Goal: Task Accomplishment & Management: Use online tool/utility

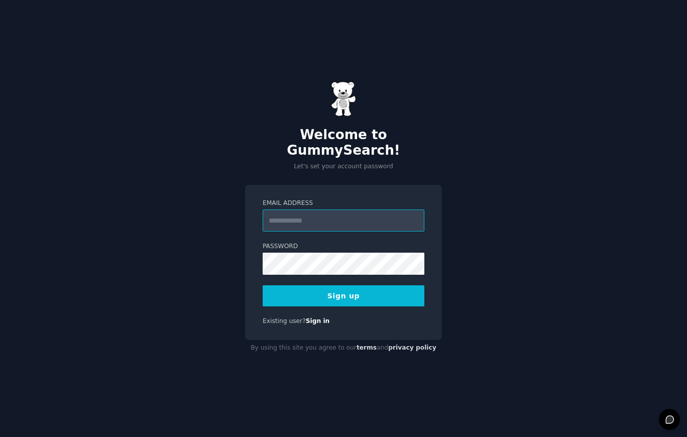
click at [327, 214] on input "Email Address" at bounding box center [344, 220] width 162 height 22
type input "**********"
click at [352, 293] on button "Sign up" at bounding box center [344, 295] width 162 height 21
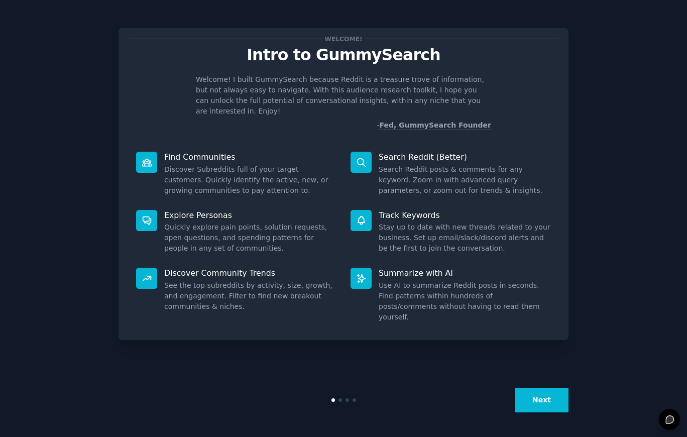
click at [539, 404] on button "Next" at bounding box center [542, 400] width 54 height 25
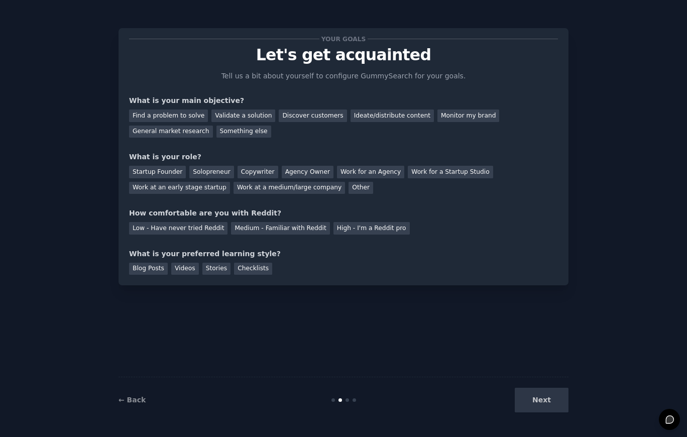
click at [547, 386] on div "← Back Next" at bounding box center [344, 400] width 450 height 46
drag, startPoint x: 549, startPoint y: 396, endPoint x: 549, endPoint y: 386, distance: 10.1
click at [548, 396] on div "Next" at bounding box center [493, 400] width 150 height 25
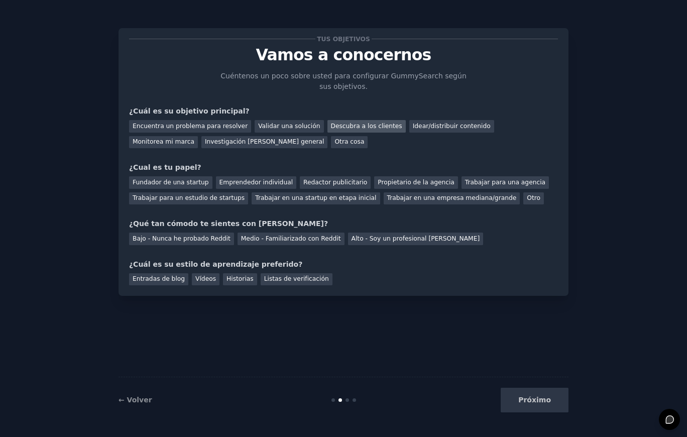
drag, startPoint x: 281, startPoint y: 129, endPoint x: 345, endPoint y: 127, distance: 63.8
click at [281, 129] on font "Validar una solución" at bounding box center [289, 126] width 62 height 7
click at [431, 128] on font "Idear/distribuir contenido" at bounding box center [452, 126] width 78 height 7
click at [258, 125] on font "Validar una solución" at bounding box center [289, 126] width 62 height 7
click at [234, 184] on font "Emprendedor individual" at bounding box center [255, 182] width 73 height 7
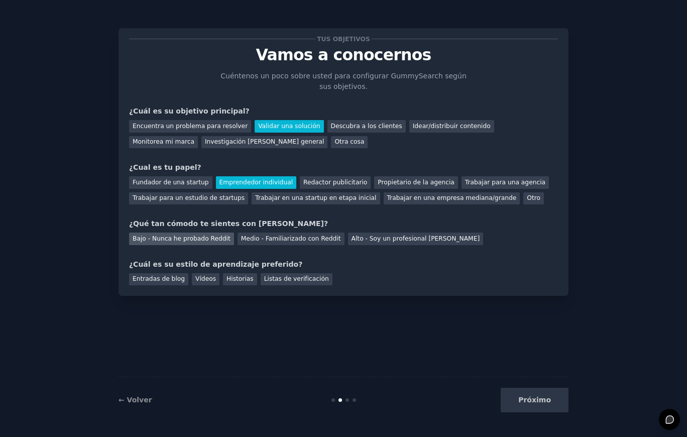
click at [207, 242] on font "Bajo - Nunca he probado Reddit" at bounding box center [182, 238] width 98 height 7
click at [195, 280] on font "Vídeos" at bounding box center [205, 278] width 21 height 7
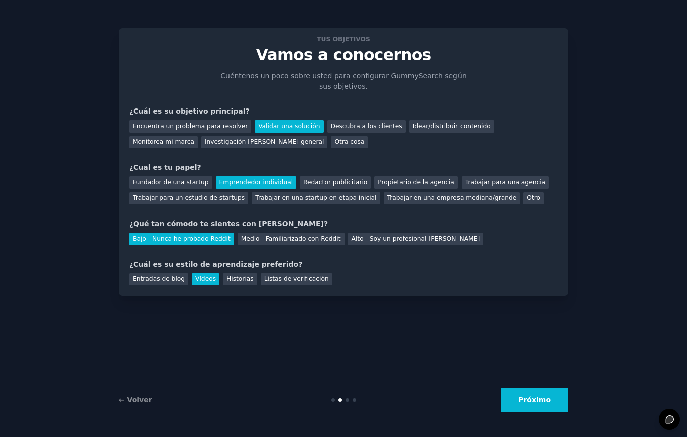
click at [545, 402] on font "Próximo" at bounding box center [534, 400] width 33 height 8
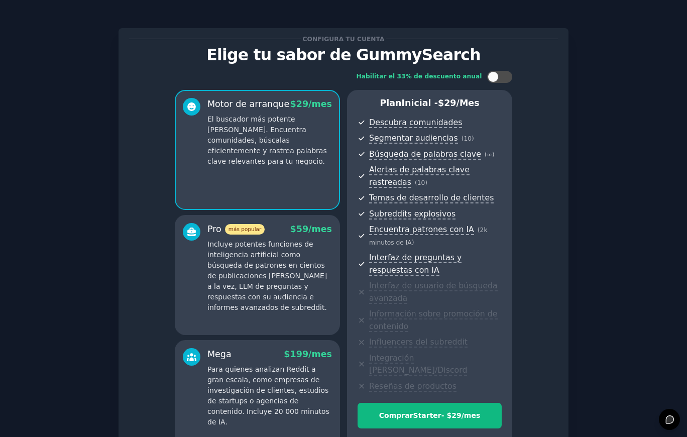
scroll to position [106, 0]
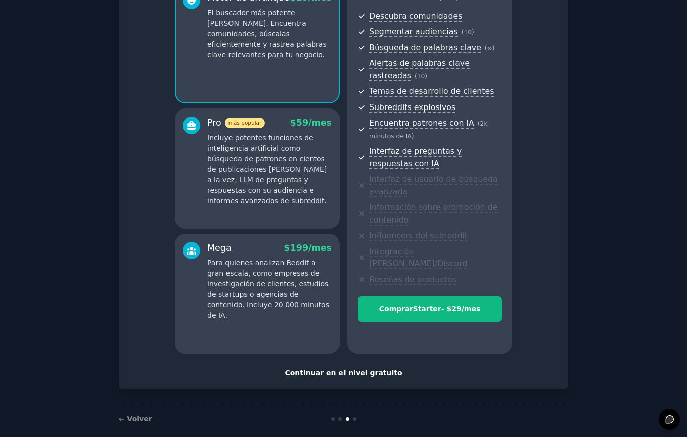
click at [338, 369] on font "Continuar en el nivel gratuito" at bounding box center [343, 373] width 117 height 8
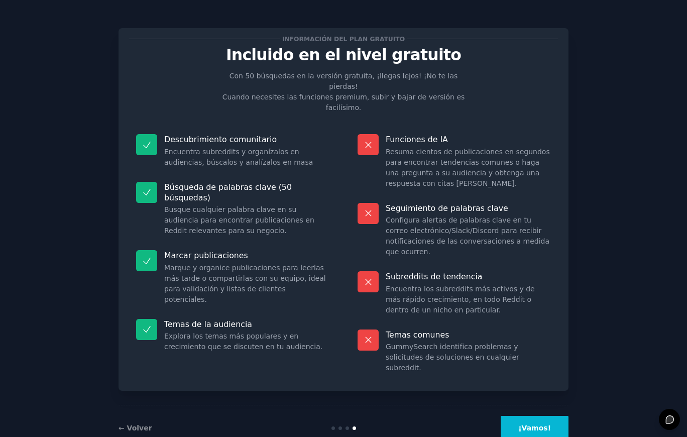
click at [534, 424] on font "¡Vamos!" at bounding box center [534, 428] width 33 height 8
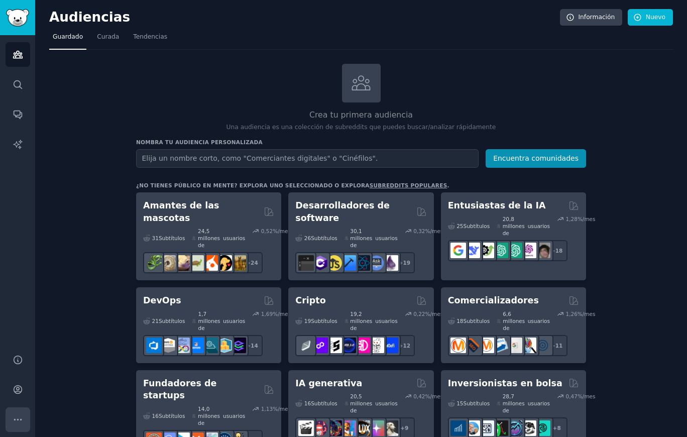
click at [15, 419] on icon "Barra lateral" at bounding box center [17, 419] width 7 height 1
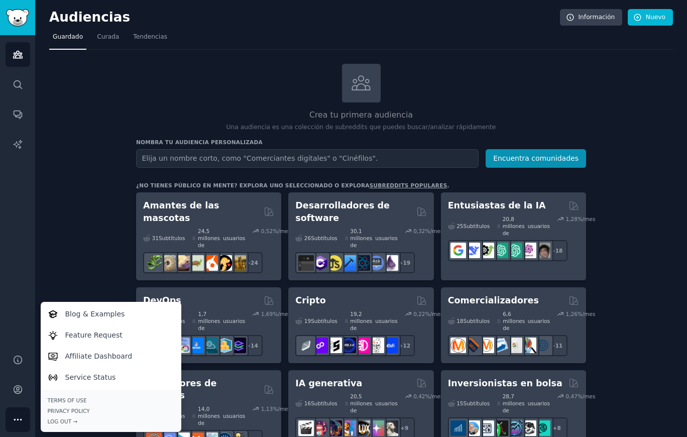
click at [15, 419] on icon "Barra lateral" at bounding box center [17, 419] width 7 height 1
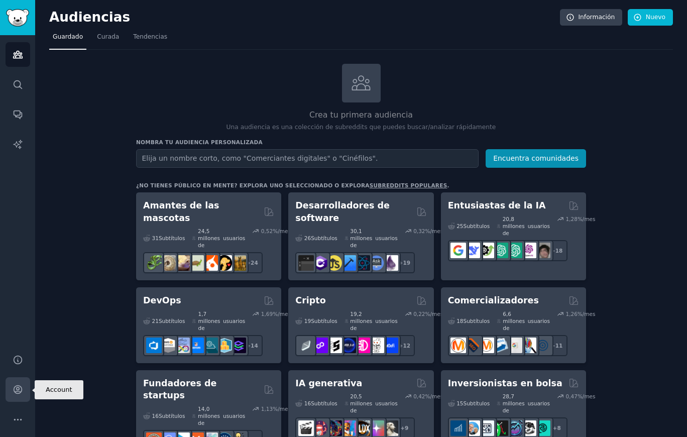
click at [16, 382] on link "Cuenta" at bounding box center [18, 389] width 25 height 25
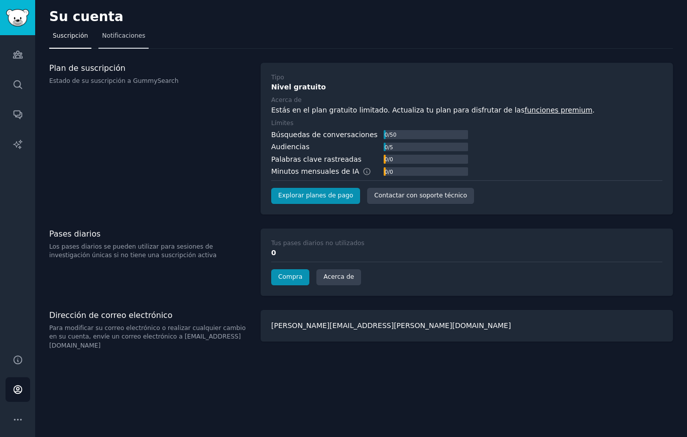
click at [131, 33] on font "Notificaciones" at bounding box center [123, 35] width 43 height 7
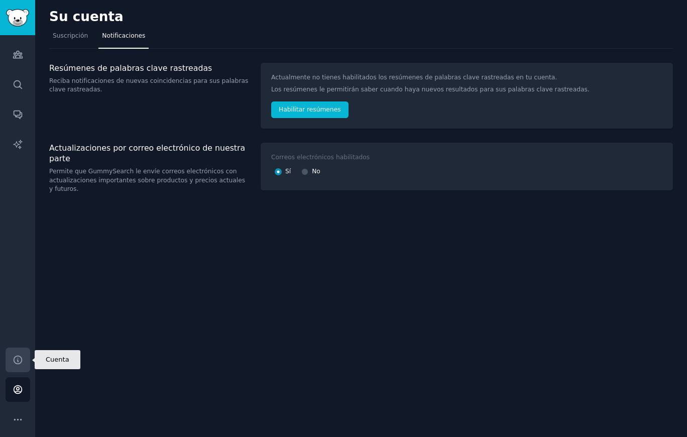
click at [22, 359] on icon "Barra lateral" at bounding box center [18, 360] width 8 height 8
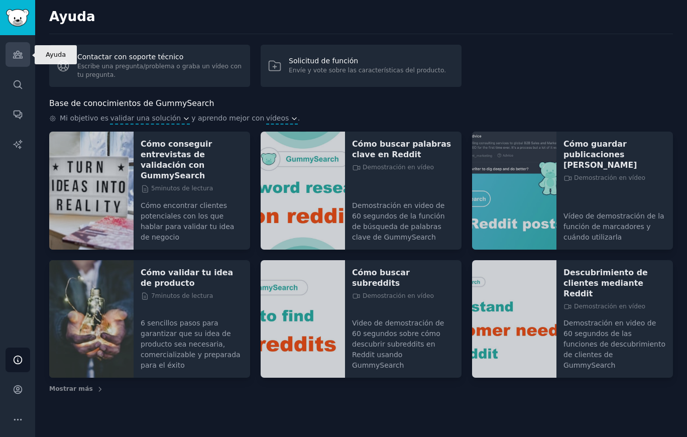
click at [17, 58] on icon "Barra lateral" at bounding box center [17, 54] width 9 height 7
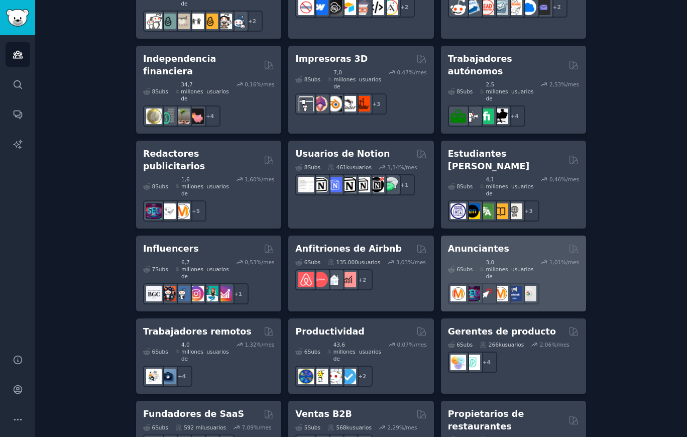
scroll to position [831, 0]
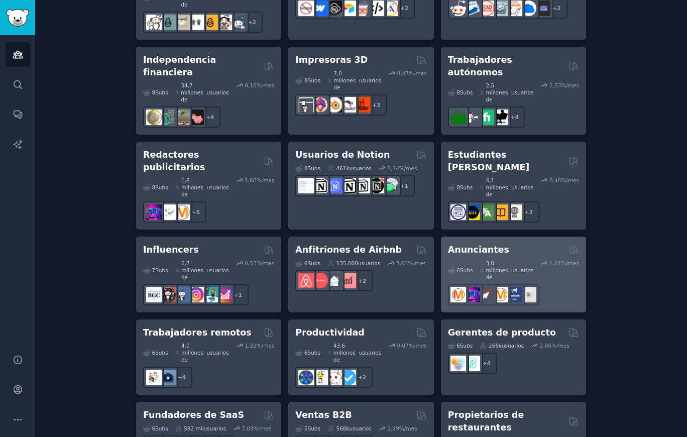
click at [462, 245] on font "Anunciantes" at bounding box center [478, 250] width 61 height 10
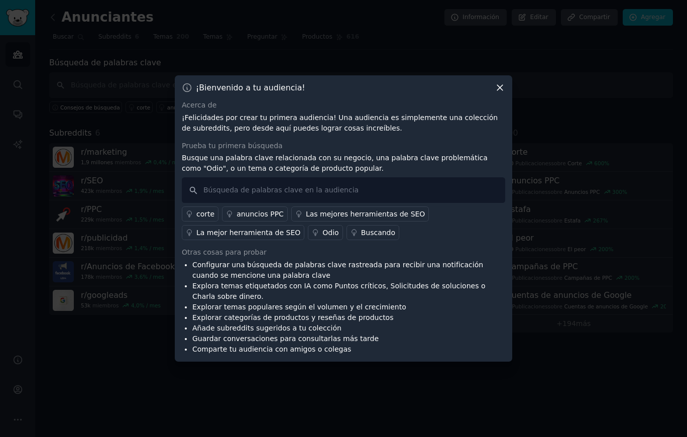
click at [501, 87] on icon at bounding box center [500, 87] width 11 height 11
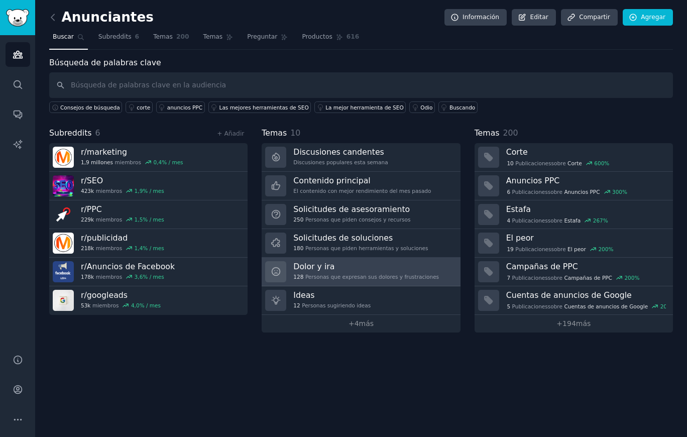
click at [385, 263] on h3 "Dolor y ira" at bounding box center [366, 266] width 146 height 11
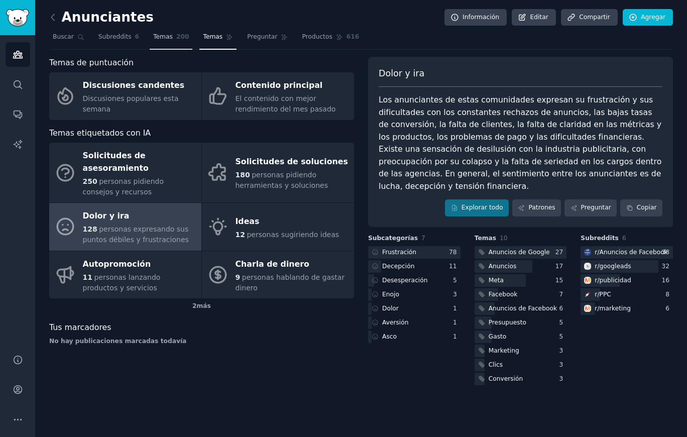
click at [168, 37] on font "Temas" at bounding box center [163, 36] width 20 height 7
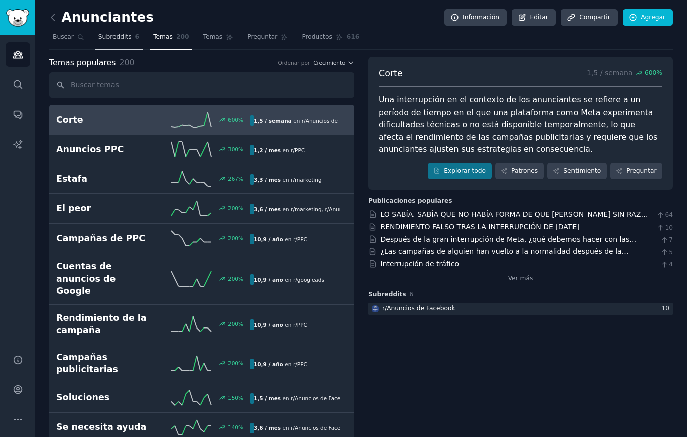
click at [104, 39] on font "Subreddits" at bounding box center [114, 36] width 33 height 7
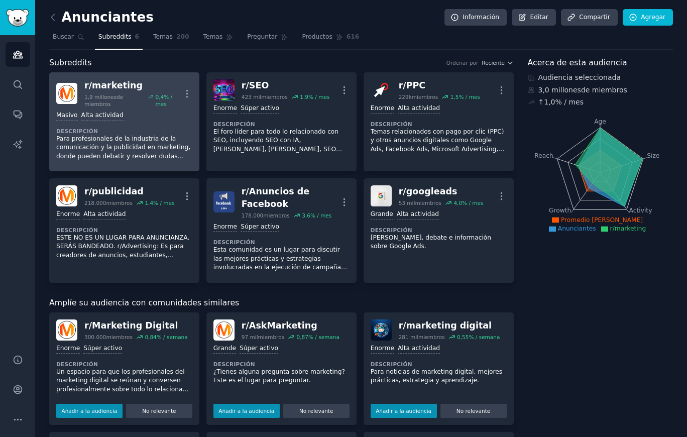
click at [139, 108] on div "Masivo Alta actividad Descripción Para profesionales de la industria de la comu…" at bounding box center [124, 135] width 136 height 57
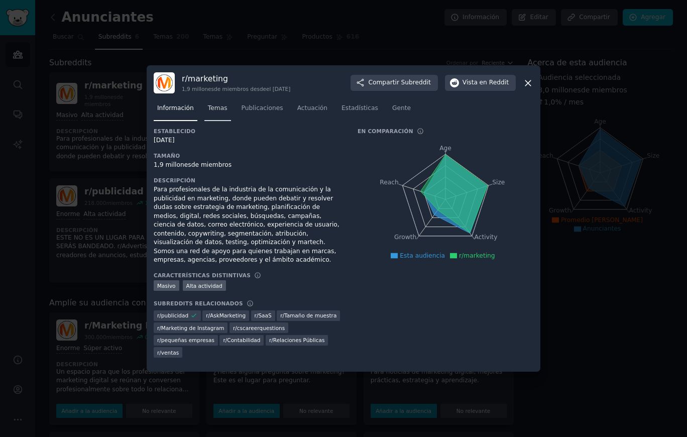
click at [223, 112] on span "Temas" at bounding box center [218, 108] width 20 height 9
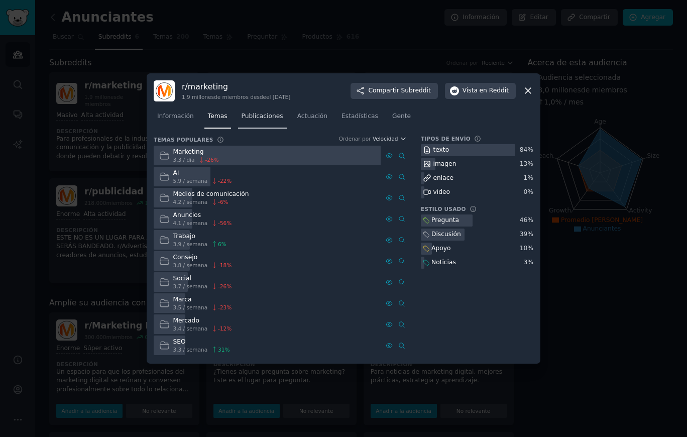
click at [270, 120] on font "Publicaciones" at bounding box center [263, 115] width 42 height 7
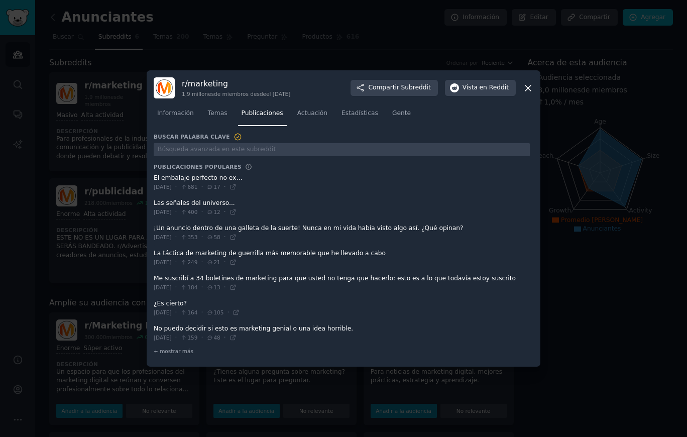
click at [531, 90] on icon at bounding box center [528, 88] width 11 height 11
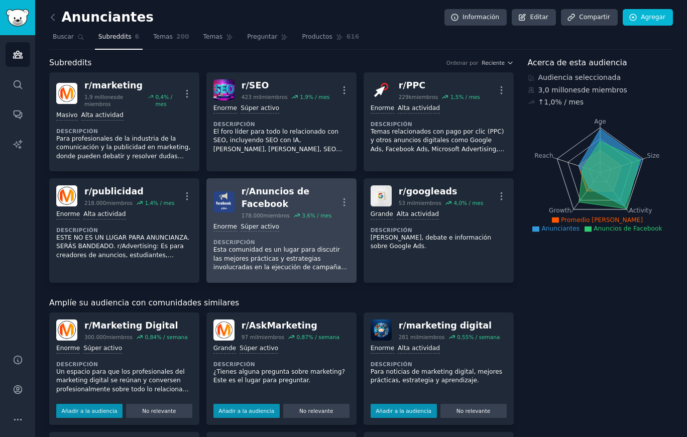
click at [310, 191] on div "r/ Anuncios de Facebook" at bounding box center [290, 197] width 97 height 25
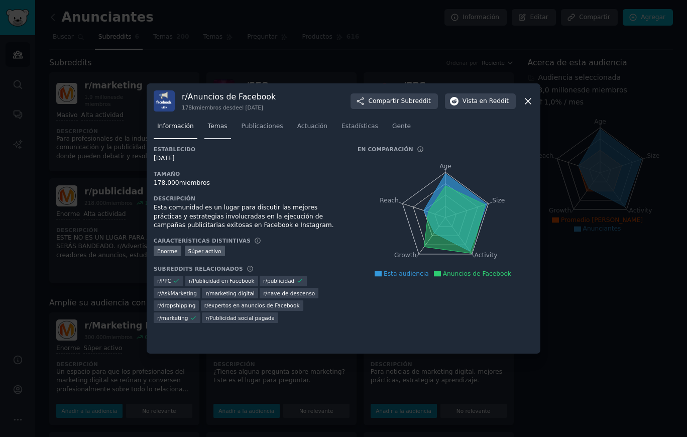
click at [223, 131] on link "Temas" at bounding box center [217, 129] width 27 height 21
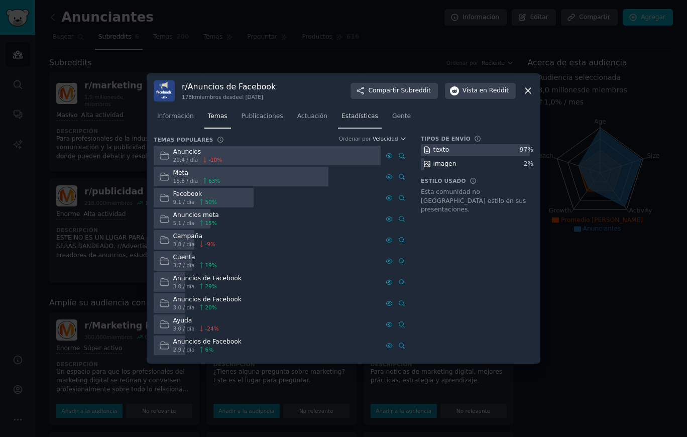
click at [363, 119] on font "Estadísticas" at bounding box center [360, 115] width 37 height 7
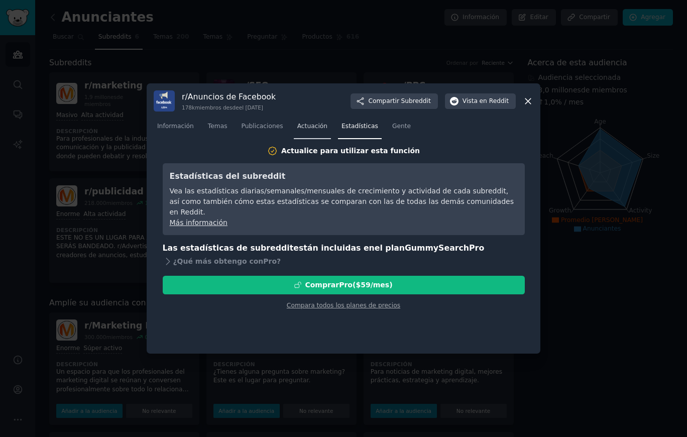
click at [315, 124] on font "Actuación" at bounding box center [312, 126] width 30 height 7
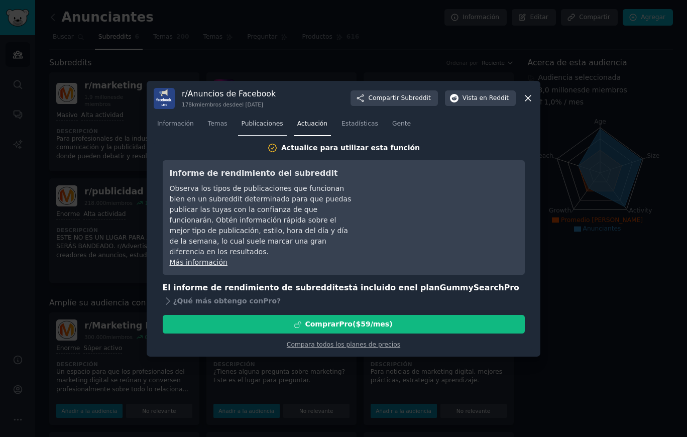
click at [265, 127] on font "Publicaciones" at bounding box center [263, 123] width 42 height 7
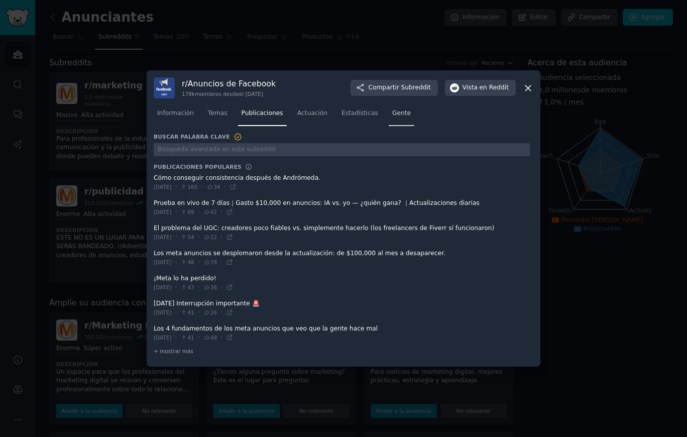
click at [400, 112] on font "Gente" at bounding box center [401, 112] width 19 height 7
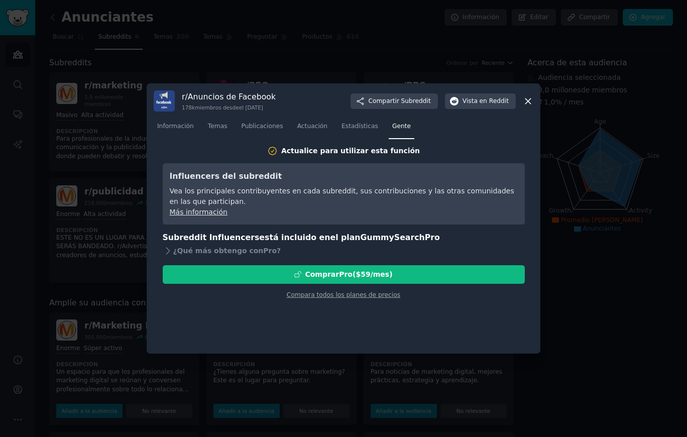
drag, startPoint x: 530, startPoint y: 101, endPoint x: 518, endPoint y: 102, distance: 12.1
click at [530, 101] on icon at bounding box center [528, 101] width 11 height 11
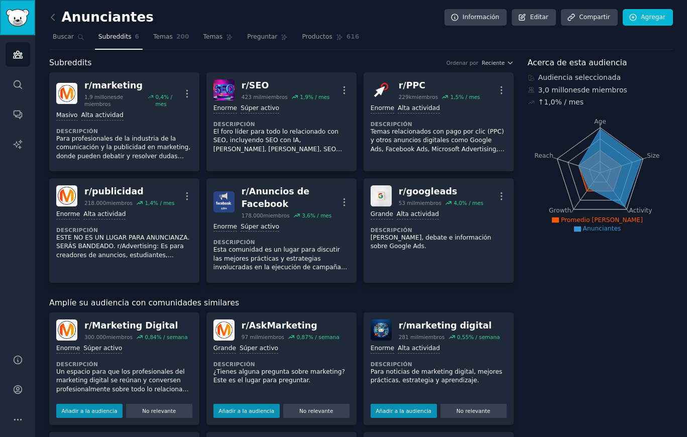
click at [14, 17] on img "Barra lateral" at bounding box center [17, 18] width 23 height 18
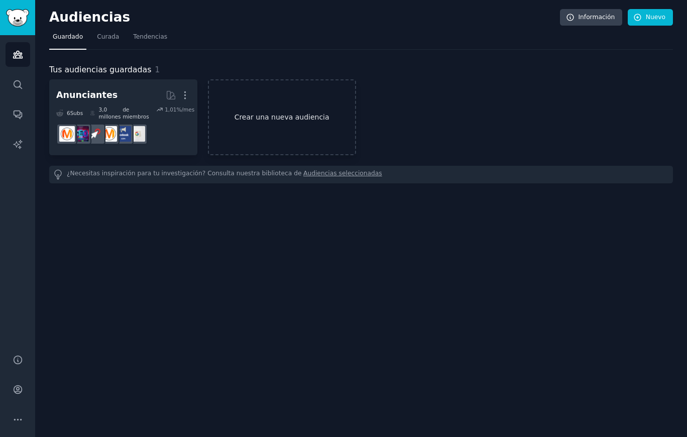
click at [262, 102] on link "Crear una nueva audiencia" at bounding box center [282, 117] width 148 height 76
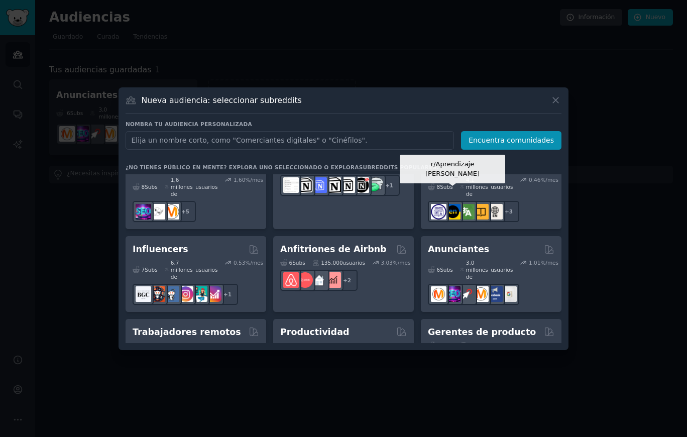
scroll to position [826, 0]
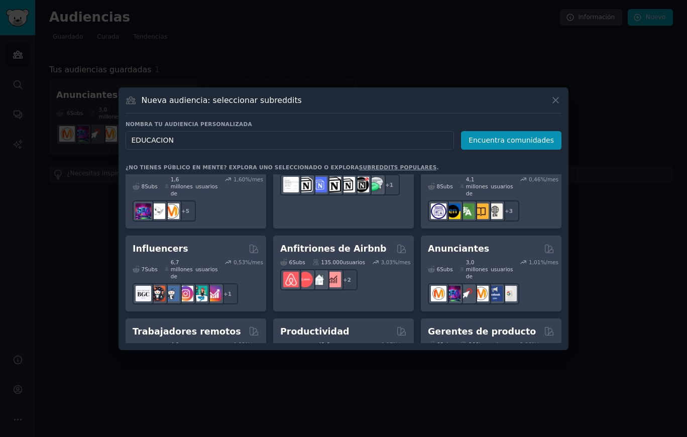
click at [207, 139] on input "EDUCACION" at bounding box center [290, 140] width 328 height 19
type input "CURSOS"
click at [495, 142] on font "Encuentra comunidades" at bounding box center [511, 140] width 85 height 8
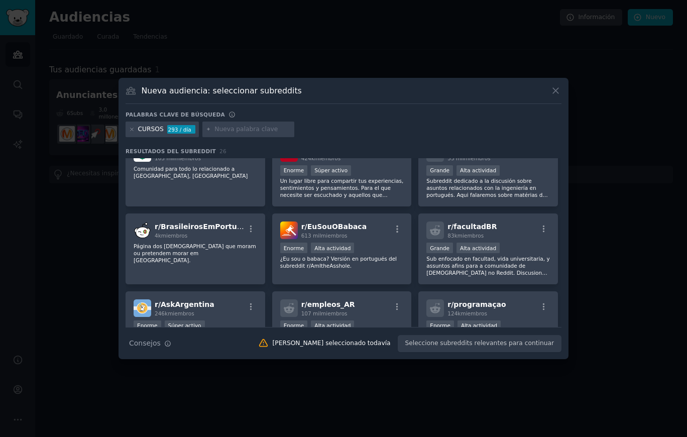
scroll to position [411, 0]
click at [130, 128] on icon at bounding box center [132, 130] width 6 height 6
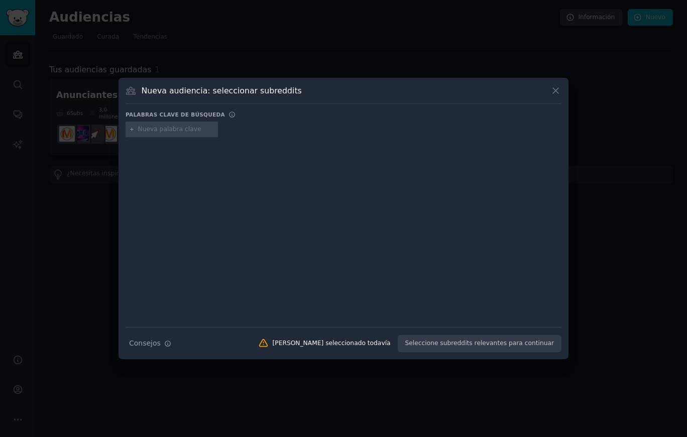
click at [172, 129] on input "text" at bounding box center [176, 129] width 76 height 9
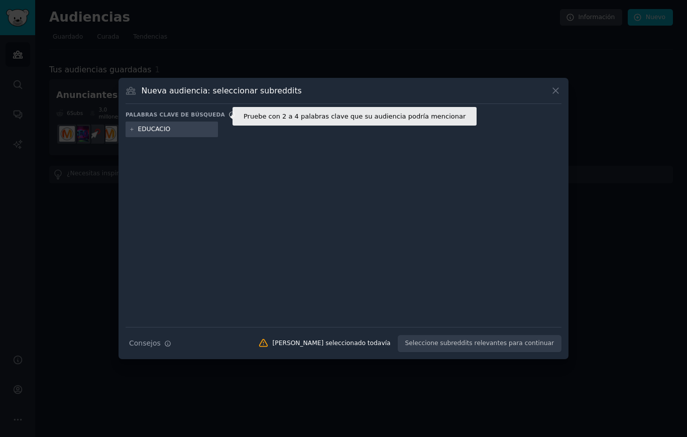
type input "EDUCACION"
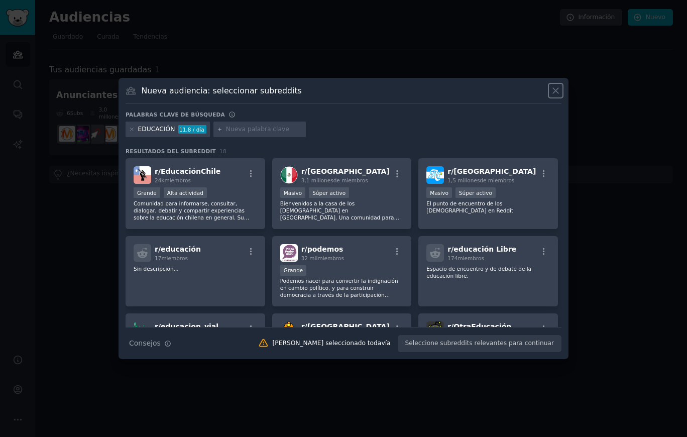
click at [554, 90] on icon at bounding box center [555, 90] width 11 height 11
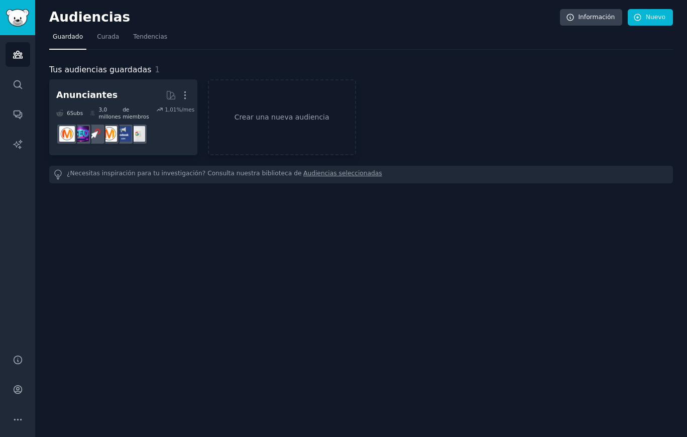
drag, startPoint x: 74, startPoint y: 21, endPoint x: 49, endPoint y: 17, distance: 25.4
click at [73, 21] on font "Audiencias" at bounding box center [89, 17] width 81 height 15
click at [14, 16] on img "Barra lateral" at bounding box center [17, 18] width 23 height 18
